Goal: Task Accomplishment & Management: Manage account settings

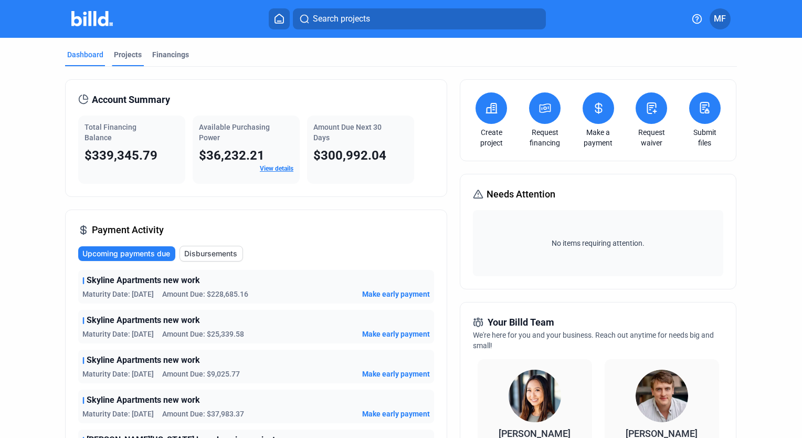
click at [128, 53] on div "Projects" at bounding box center [128, 54] width 28 height 10
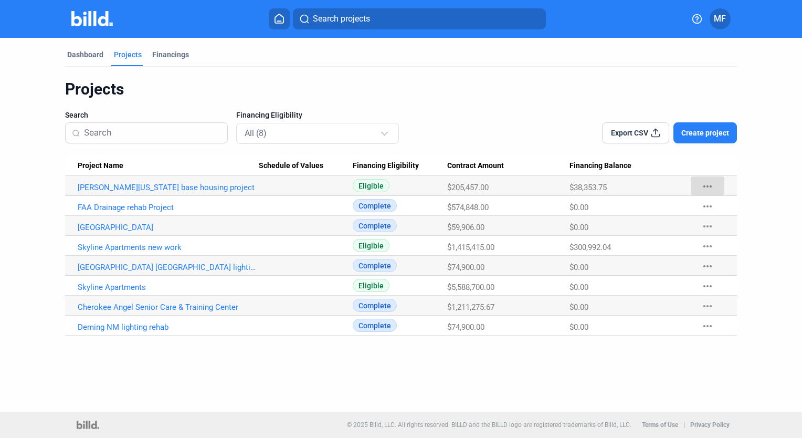
click at [706, 186] on mat-icon "more_horiz" at bounding box center [707, 186] width 13 height 13
click at [507, 130] on div at bounding box center [401, 219] width 802 height 438
click at [169, 54] on div "Financings" at bounding box center [170, 54] width 37 height 10
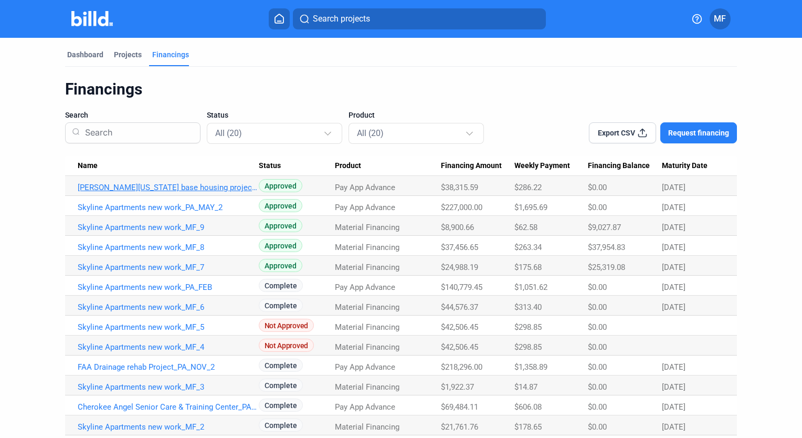
click at [136, 184] on link "[PERSON_NAME][US_STATE] base housing project_PA_[DATE]" at bounding box center [168, 187] width 181 height 9
